Goal: Transaction & Acquisition: Purchase product/service

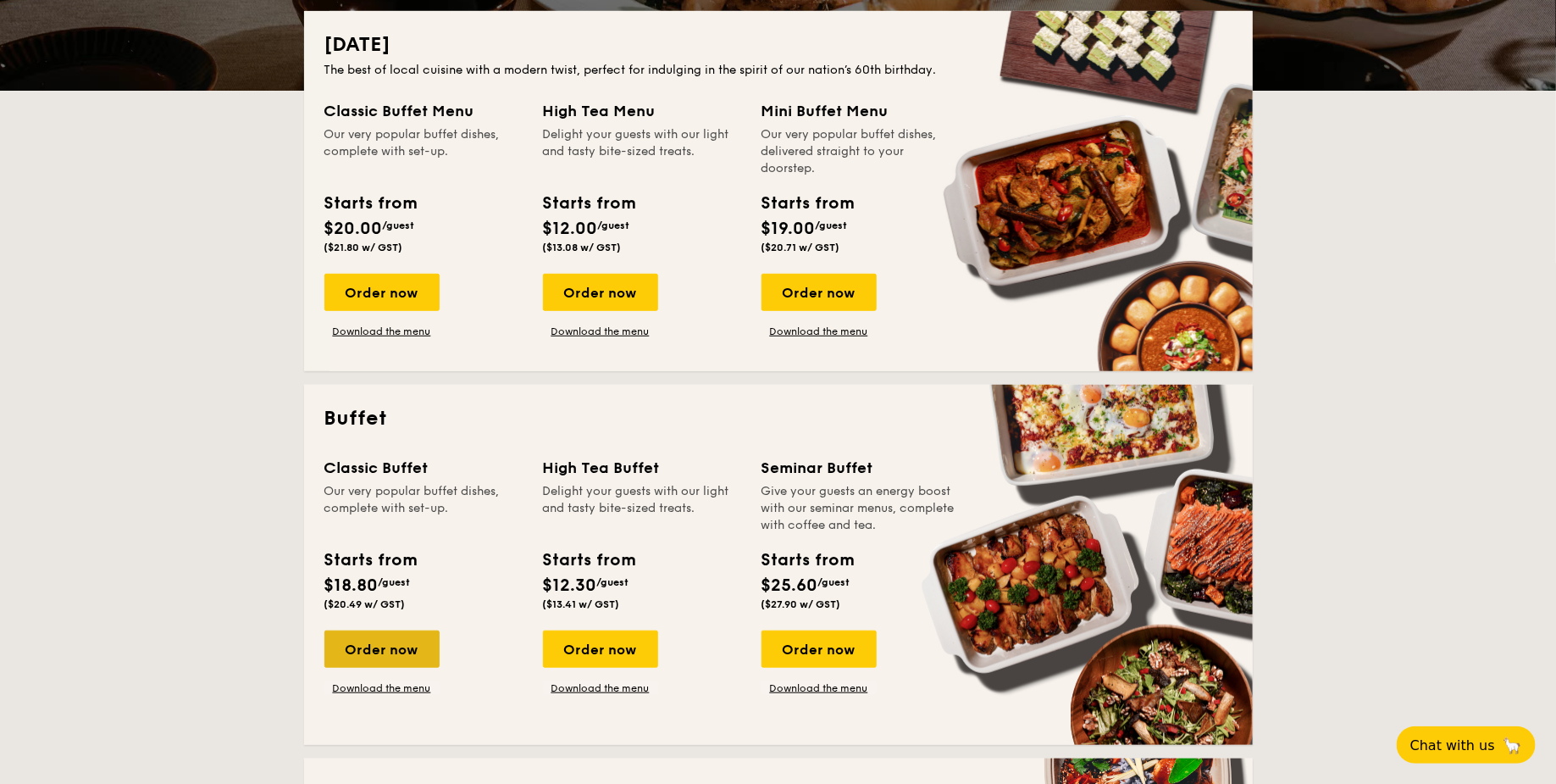
click at [401, 651] on div "Order now" at bounding box center [382, 648] width 115 height 37
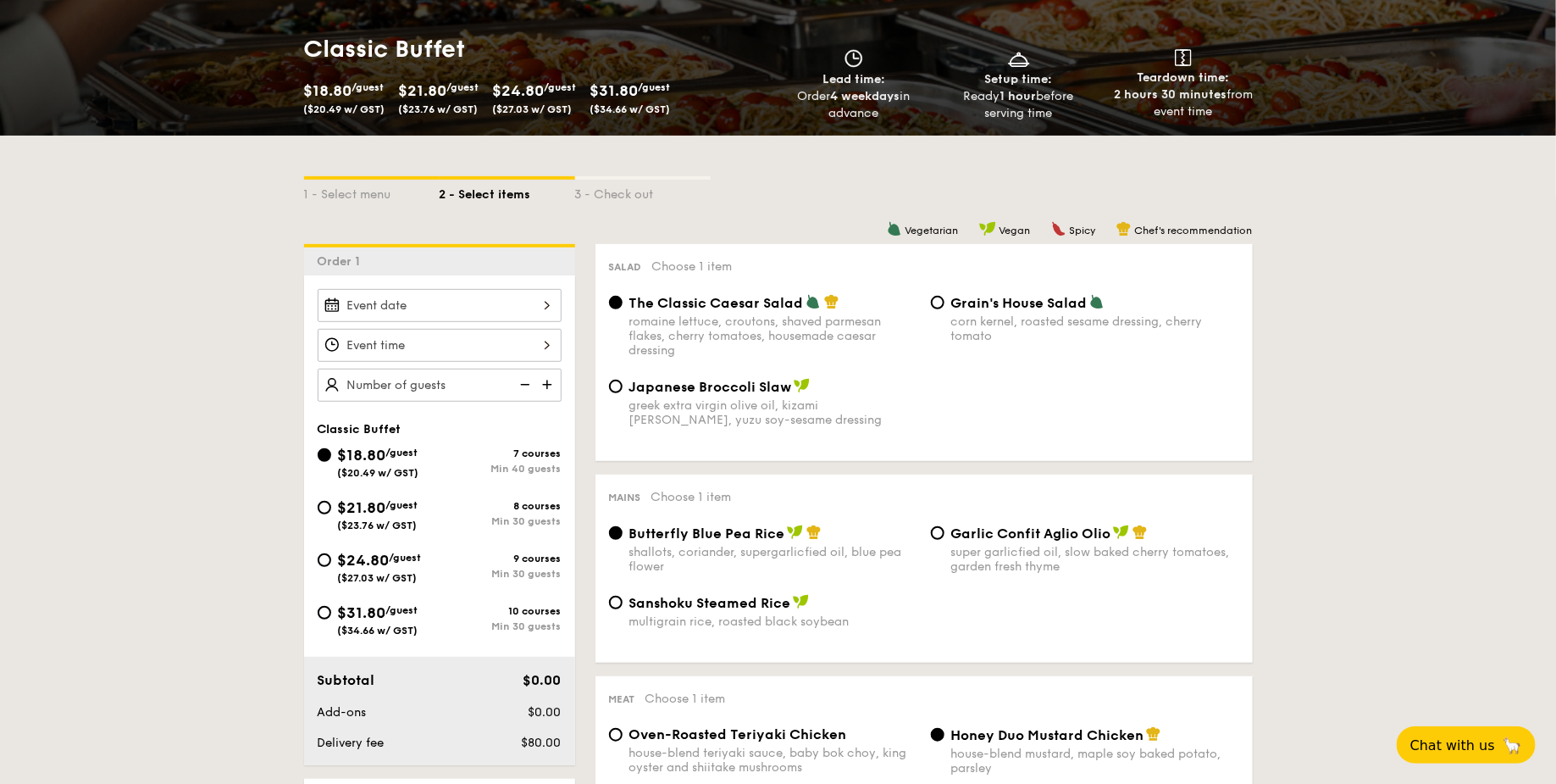
scroll to position [244, 0]
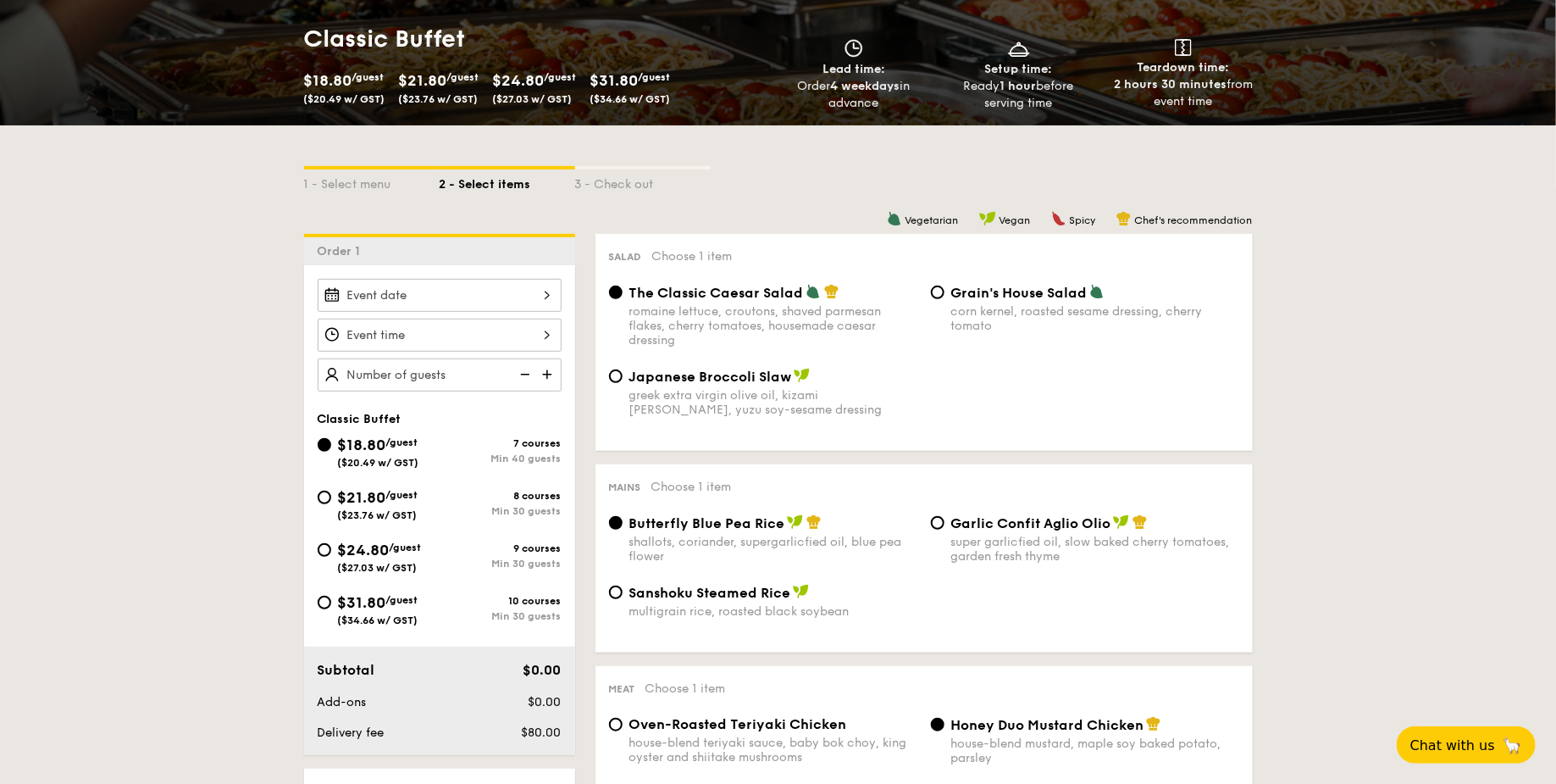
click at [370, 497] on span "$21.80" at bounding box center [362, 498] width 48 height 19
click at [331, 497] on input "$21.80 /guest ($23.76 w/ GST) 8 courses Min 30 guests" at bounding box center [325, 498] width 14 height 14
radio input "true"
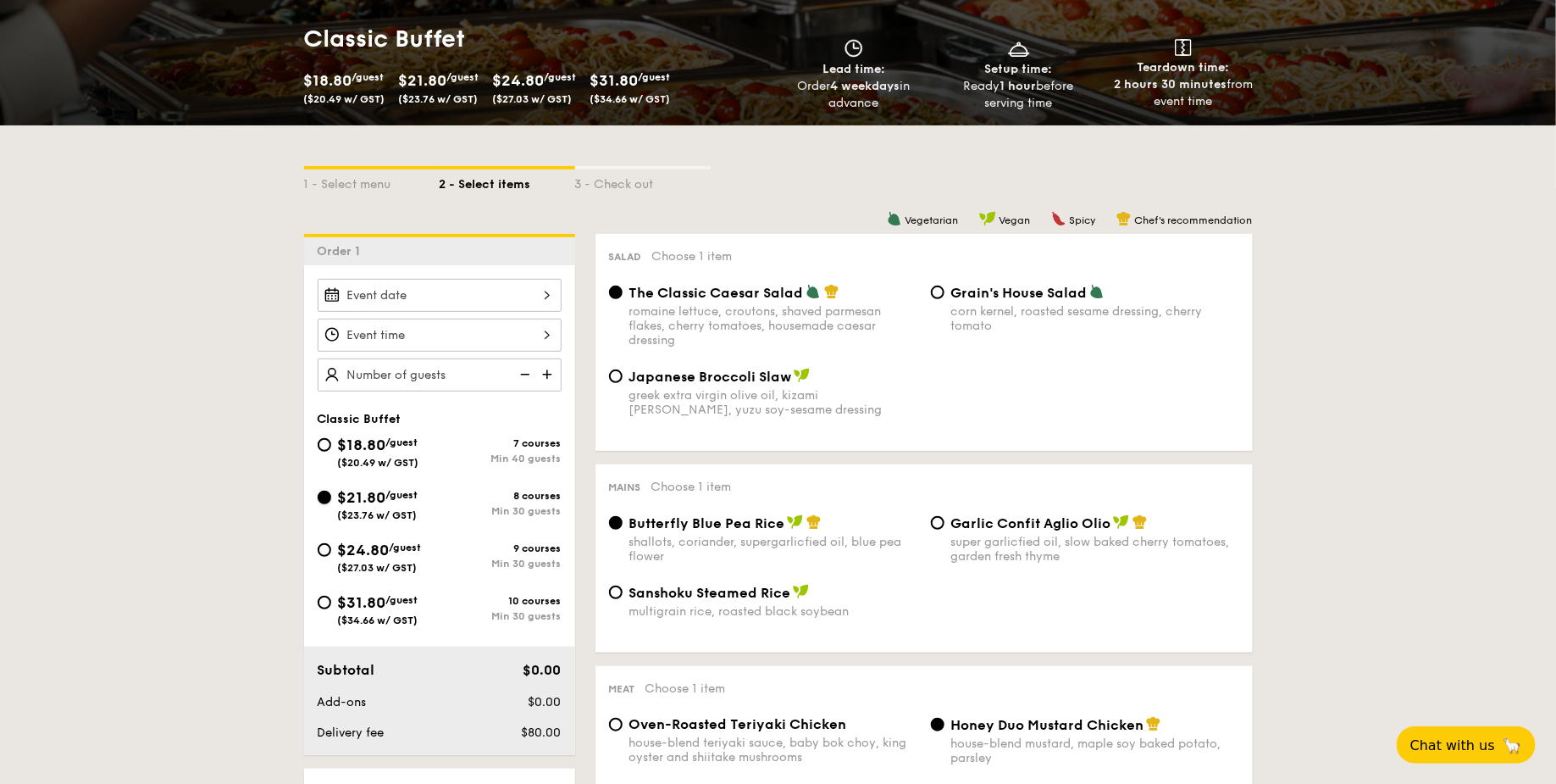
radio input "true"
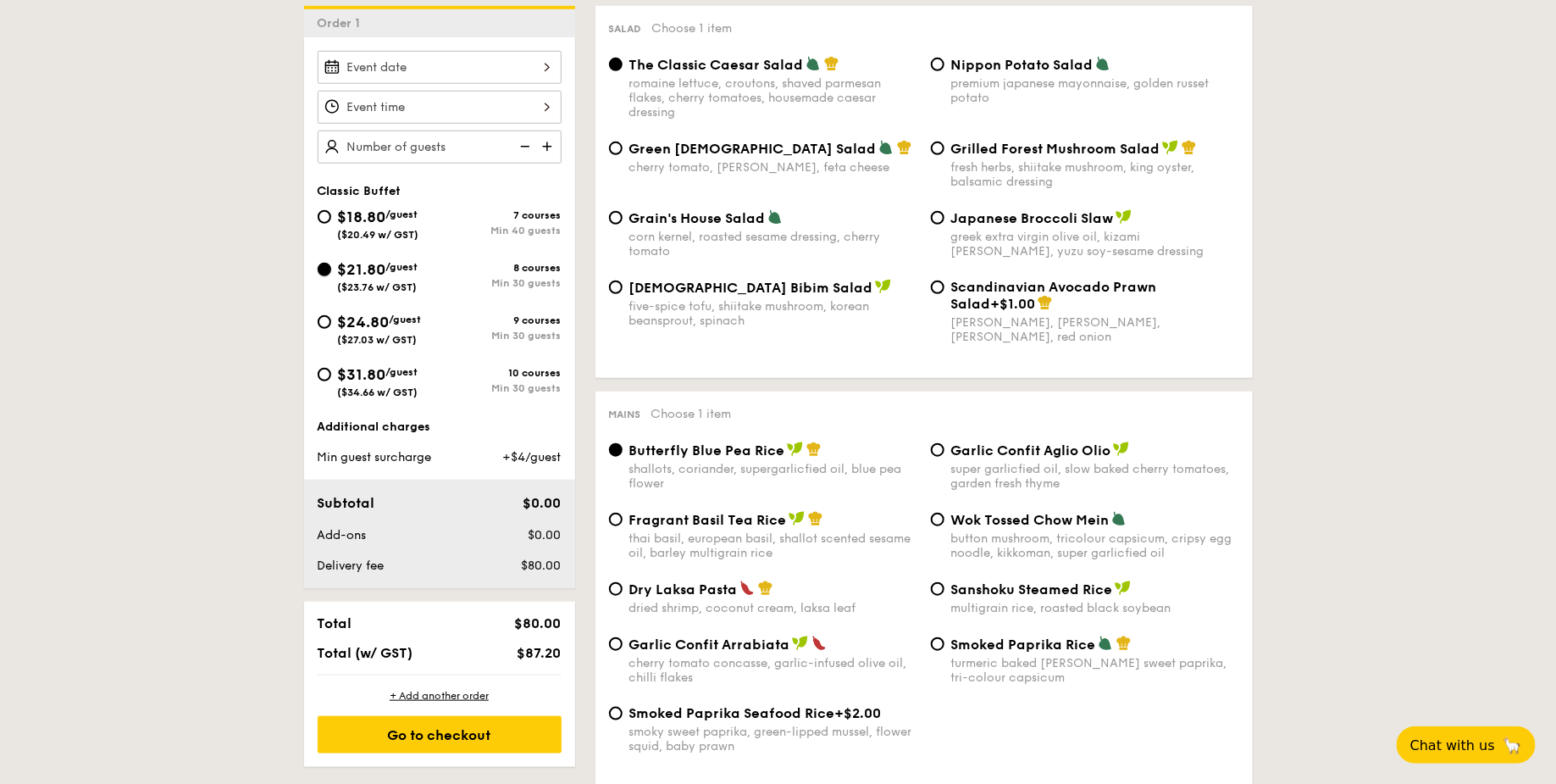
scroll to position [477, 0]
